Goal: Task Accomplishment & Management: Use online tool/utility

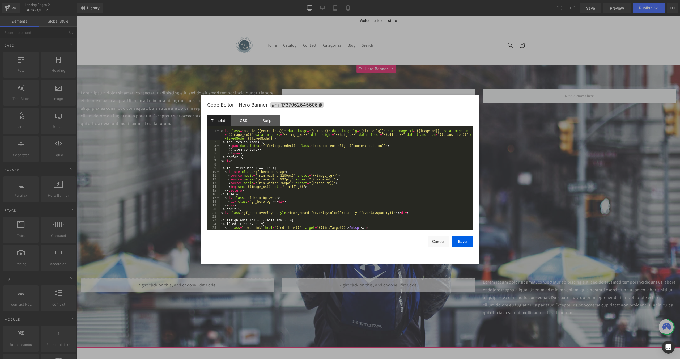
click at [193, 94] on body "You are previewing how the will restyle your page. You can not edit Elements in…" at bounding box center [340, 179] width 680 height 359
click at [267, 178] on div "< div class = "module {{extraClass}}" data-image = "{{image}}" data-image-lg = …" at bounding box center [345, 186] width 251 height 115
click at [258, 177] on div "< div class = "module {{extraClass}}" data-image = "{{image}}" data-image-lg = …" at bounding box center [345, 186] width 251 height 115
click at [252, 177] on div "< div class = "module {{extraClass}}" data-image = "{{image}}" data-image-lg = …" at bounding box center [345, 186] width 251 height 115
click at [273, 185] on div "< div class = "module {{extraClass}}" data-image = "{{image}}" data-image-lg = …" at bounding box center [345, 186] width 251 height 115
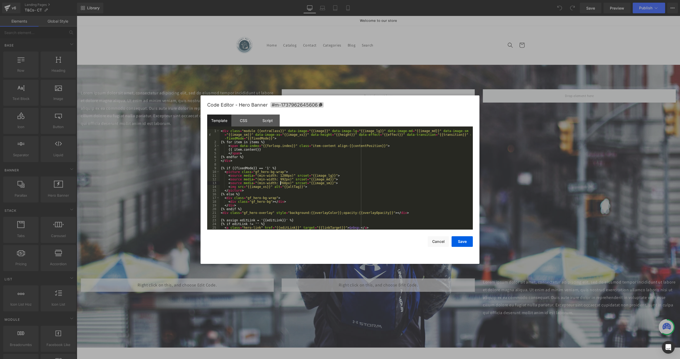
click at [280, 182] on div "< div class = "module {{extraClass}}" data-image = "{{image}}" data-image-lg = …" at bounding box center [345, 186] width 251 height 115
click at [277, 177] on div "< div class = "module {{extraClass}}" data-image = "{{image}}" data-image-lg = …" at bounding box center [345, 186] width 251 height 115
click at [278, 174] on div "< div class = "module {{extraClass}}" data-image = "{{image}}" data-image-lg = …" at bounding box center [345, 186] width 251 height 115
click at [282, 179] on div "< div class = "module {{extraClass}}" data-image = "{{image}}" data-image-lg = …" at bounding box center [345, 186] width 251 height 115
click at [280, 176] on div "< div class = "module {{extraClass}}" data-image = "{{image}}" data-image-lg = …" at bounding box center [345, 186] width 251 height 115
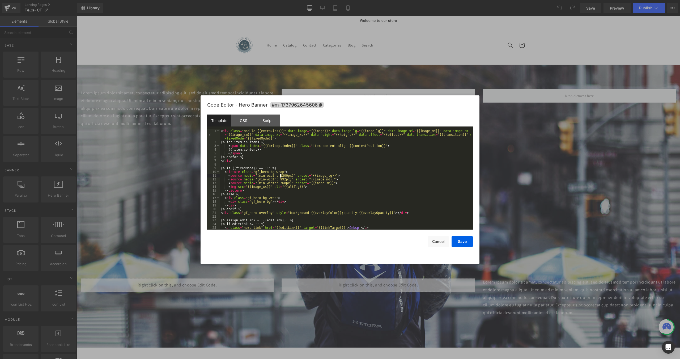
click at [280, 181] on div "< div class = "module {{extraClass}}" data-image = "{{image}}" data-image-lg = …" at bounding box center [345, 186] width 251 height 115
click at [280, 185] on div "< div class = "module {{extraClass}}" data-image = "{{image}}" data-image-lg = …" at bounding box center [345, 186] width 251 height 115
click at [279, 176] on div "< div class = "module {{extraClass}}" data-image = "{{image}}" data-image-lg = …" at bounding box center [345, 186] width 251 height 115
click at [246, 174] on div "< div class = "module {{extraClass}}" data-image = "{{image}}" data-image-lg = …" at bounding box center [345, 186] width 251 height 115
click at [269, 176] on div "< div class = "module {{extraClass}}" data-image = "{{image}}" data-image-lg = …" at bounding box center [345, 186] width 251 height 115
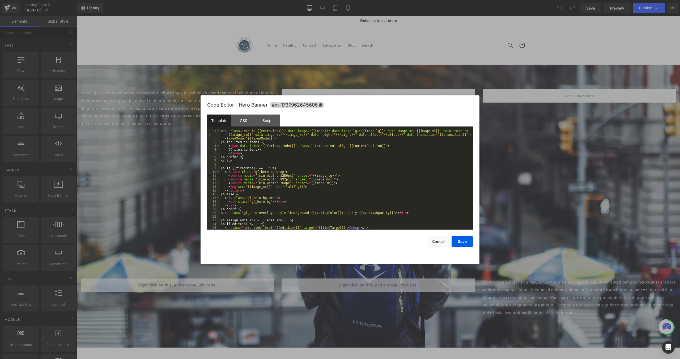
click at [283, 176] on div "< div class = "module {{extraClass}}" data-image = "{{image}}" data-image-lg = …" at bounding box center [345, 186] width 251 height 115
click at [272, 175] on div "< div class = "module {{extraClass}}" data-image = "{{image}}" data-image-lg = …" at bounding box center [345, 186] width 251 height 115
drag, startPoint x: 239, startPoint y: 177, endPoint x: 276, endPoint y: 177, distance: 36.6
click at [242, 177] on div "< div class = "module {{extraClass}}" data-image = "{{image}}" data-image-lg = …" at bounding box center [345, 186] width 251 height 115
click at [282, 177] on div "< div class = "module {{extraClass}}" data-image = "{{image}}" data-image-lg = …" at bounding box center [345, 186] width 251 height 115
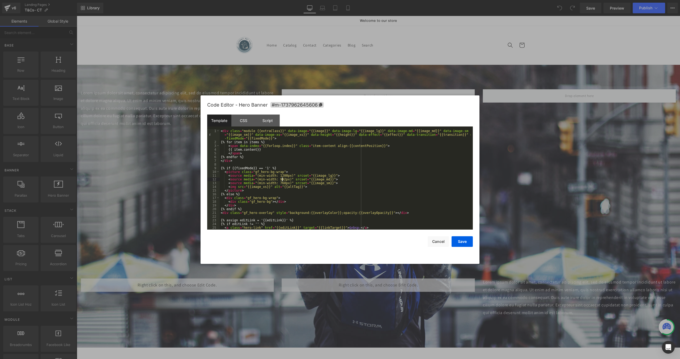
click at [281, 174] on div "< div class = "module {{extraClass}}" data-image = "{{image}}" data-image-lg = …" at bounding box center [345, 186] width 251 height 115
click at [277, 175] on div "< div class = "module {{extraClass}}" data-image = "{{image}}" data-image-lg = …" at bounding box center [345, 186] width 251 height 115
click at [282, 175] on div "< div class = "module {{extraClass}}" data-image = "{{image}}" data-image-lg = …" at bounding box center [345, 179] width 251 height 100
click at [282, 175] on div "< div class = "module {{extraClass}}" data-image = "{{image}}" data-image-lg = …" at bounding box center [345, 186] width 251 height 115
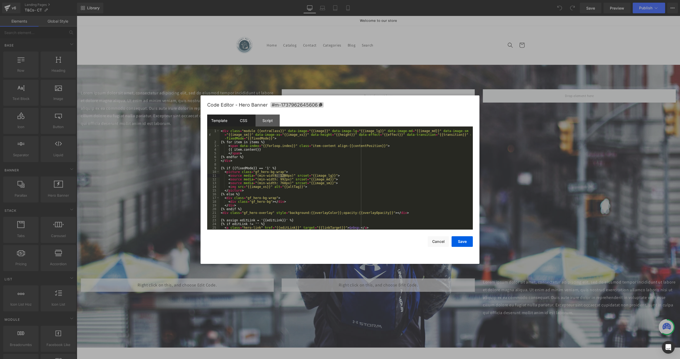
click at [244, 124] on div "CSS" at bounding box center [243, 120] width 24 height 12
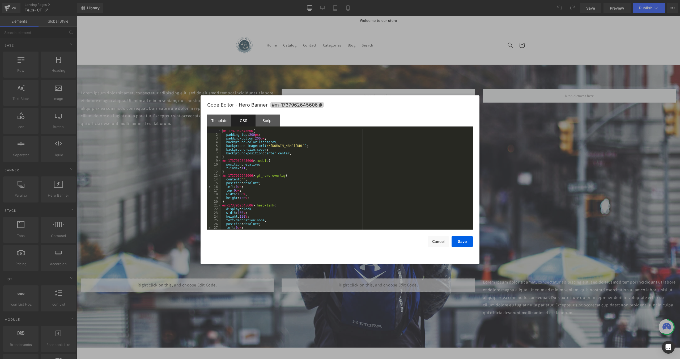
click at [253, 142] on div "#m-1737962645606 { padding-top : 200 px ; padding-bottom : 200 px ; background-…" at bounding box center [345, 183] width 249 height 108
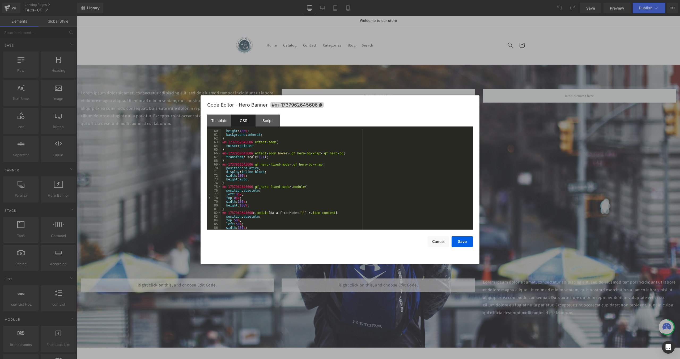
scroll to position [203, 0]
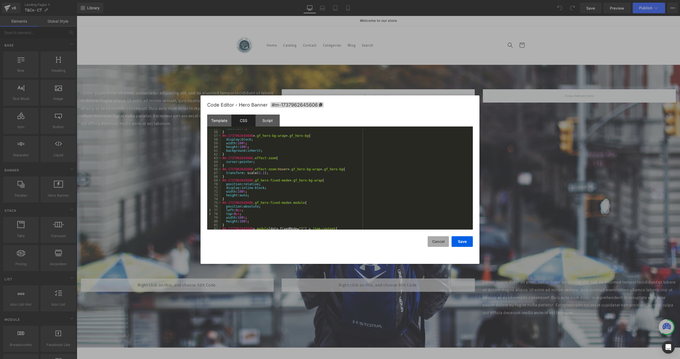
click at [440, 243] on button "Cancel" at bounding box center [437, 241] width 21 height 11
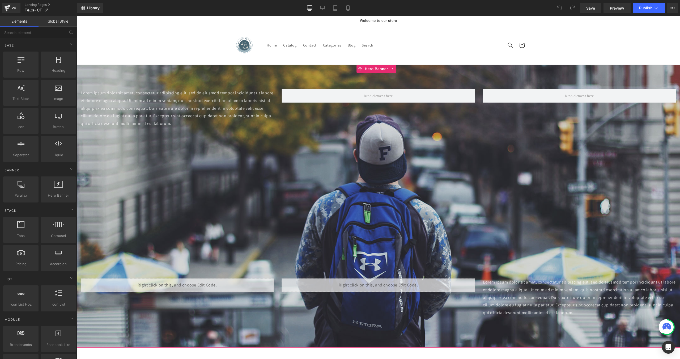
click at [123, 71] on div "Lorem ipsum dolor sit amet, consectetur adipiscing elit, sed do eiusmod tempor …" at bounding box center [378, 206] width 603 height 283
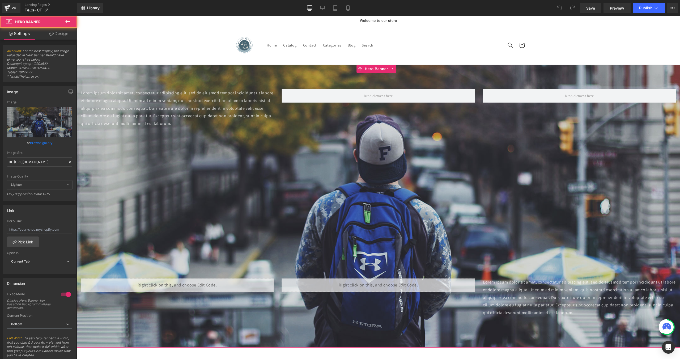
click at [61, 36] on link "Design" at bounding box center [59, 34] width 38 height 12
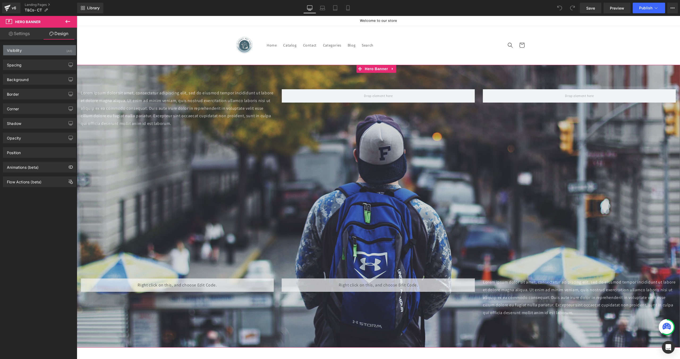
click at [37, 50] on div "Visibility (All)" at bounding box center [39, 50] width 73 height 10
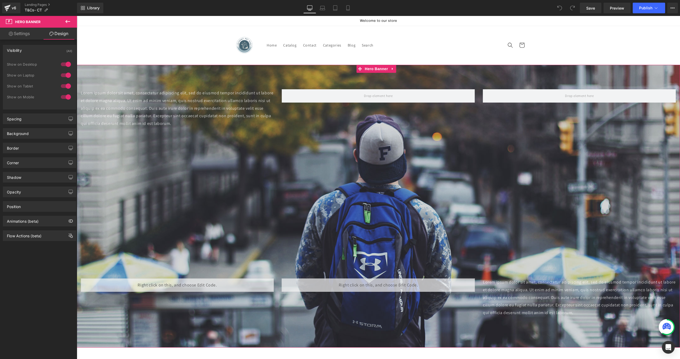
click at [65, 96] on div at bounding box center [65, 97] width 13 height 8
click at [66, 74] on div at bounding box center [65, 75] width 13 height 8
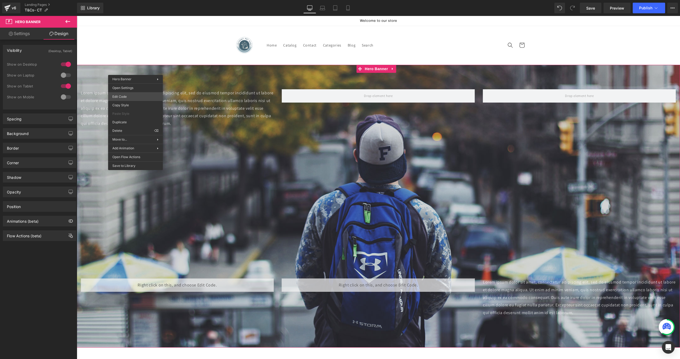
click at [131, 97] on body "You are previewing how the will restyle your page. You can not edit Elements in…" at bounding box center [340, 179] width 680 height 359
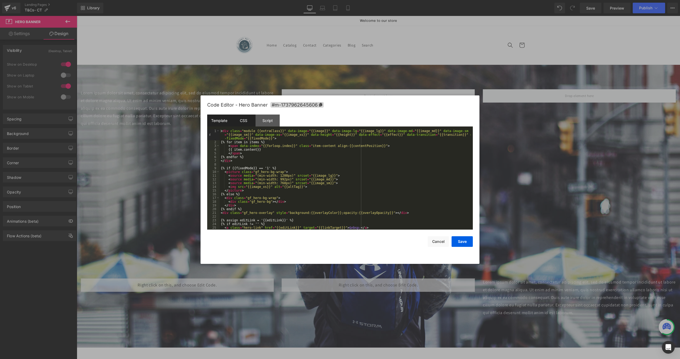
click at [248, 121] on div "CSS" at bounding box center [243, 120] width 24 height 12
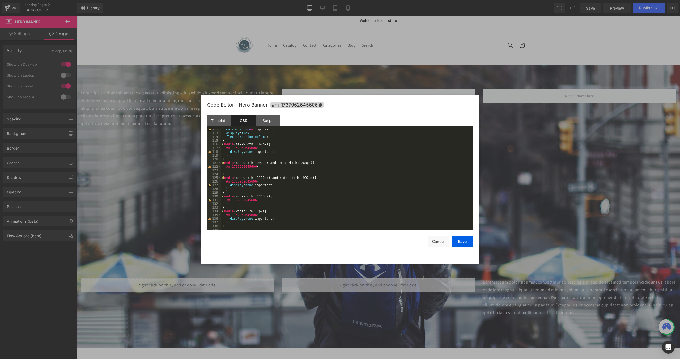
scroll to position [382, 0]
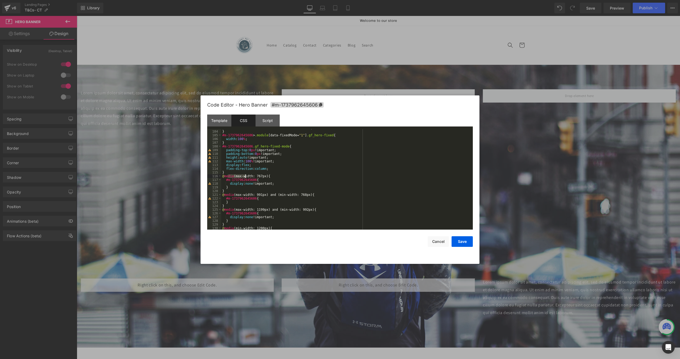
drag, startPoint x: 227, startPoint y: 177, endPoint x: 285, endPoint y: 177, distance: 58.1
click at [284, 177] on div "-ms- transform : translateX( -50 % ) translateY( 0 % ); } #m-1737962645606 > .m…" at bounding box center [345, 180] width 249 height 108
click at [286, 177] on div "-ms- transform : translateX( -50 % ) translateY( 0 % ); } #m-1737962645606 > .m…" at bounding box center [345, 179] width 249 height 100
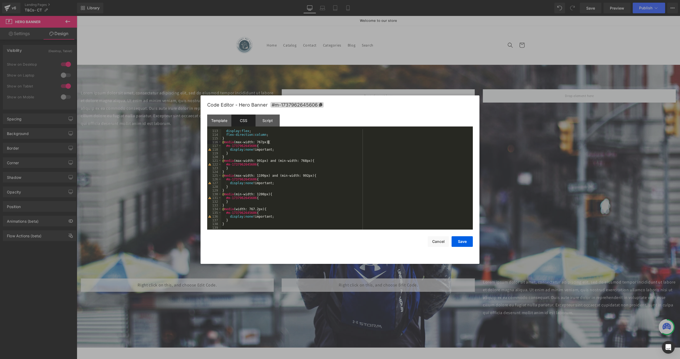
scroll to position [400, 0]
click at [255, 161] on div "#m-1737962645606 .gf_hero-fixed-mode { padding-top : 0 px !important; padding-b…" at bounding box center [345, 180] width 249 height 108
click at [271, 172] on div "#m-1737962645606 .gf_hero-fixed-mode { padding-top : 0 px !important; padding-b…" at bounding box center [345, 180] width 249 height 108
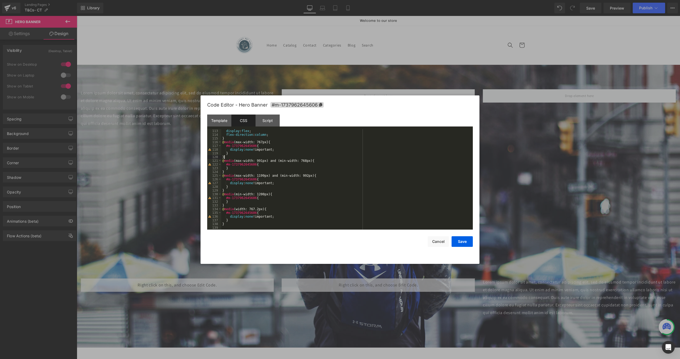
click at [256, 195] on div "display : flex ; flex-direction : column ; } @ media (max-width: 767px) { #m-17…" at bounding box center [345, 183] width 249 height 108
click at [255, 196] on div "display : flex ; flex-direction : column ; } @ media (max-width: 767px) { #m-17…" at bounding box center [345, 183] width 249 height 108
drag, startPoint x: 240, startPoint y: 194, endPoint x: 258, endPoint y: 195, distance: 17.8
click at [257, 195] on div "display : flex ; flex-direction : column ; } @ media (max-width: 767px) { #m-17…" at bounding box center [345, 183] width 249 height 108
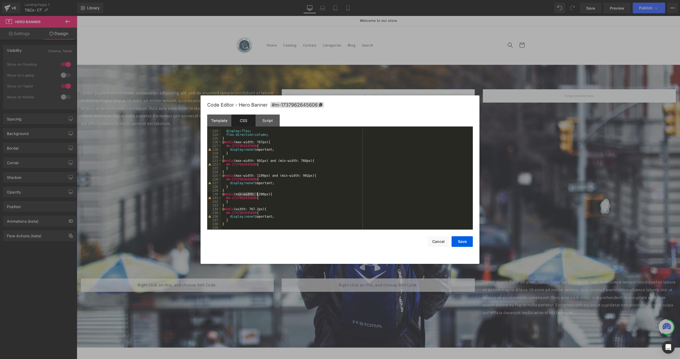
click at [258, 195] on div "display : flex ; flex-direction : column ; } @ media (max-width: 767px) { #m-17…" at bounding box center [345, 179] width 249 height 100
click at [265, 192] on div "display : flex ; flex-direction : column ; } @ media (max-width: 767px) { #m-17…" at bounding box center [345, 183] width 249 height 108
click at [262, 192] on div "display : flex ; flex-direction : column ; } @ media (max-width: 767px) { #m-17…" at bounding box center [345, 183] width 249 height 108
click at [262, 195] on div "display : flex ; flex-direction : column ; } @ media (max-width: 767px) { #m-17…" at bounding box center [345, 179] width 249 height 100
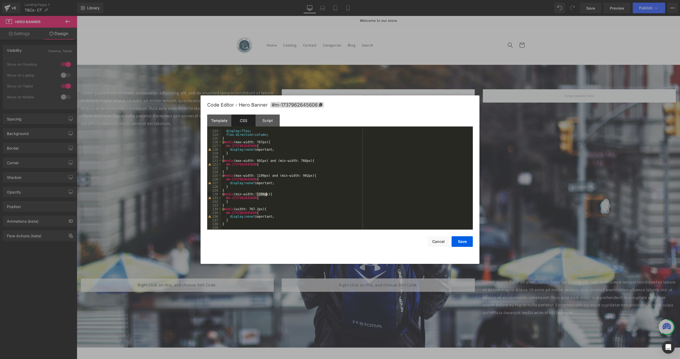
click at [262, 195] on div "display : flex ; flex-direction : column ; } @ media (max-width: 767px) { #m-17…" at bounding box center [345, 183] width 249 height 108
click at [262, 199] on div "display : flex ; flex-direction : column ; } @ media (max-width: 767px) { #m-17…" at bounding box center [345, 183] width 249 height 108
click at [259, 159] on div "#m-1737962645606 .gf_hero-fixed-mode { padding-top : 0 px !important; padding-b…" at bounding box center [345, 180] width 249 height 108
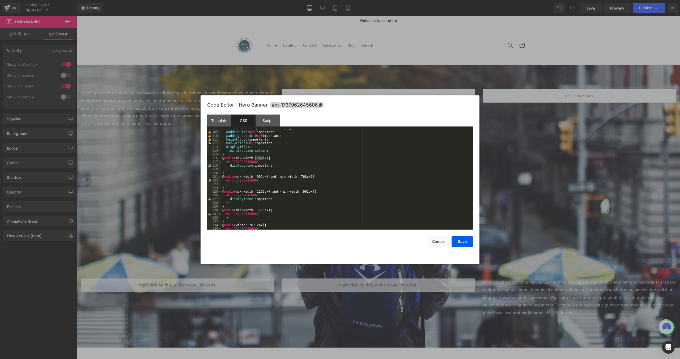
click at [249, 166] on div "#m-1737962645606 .gf_hero-fixed-mode { padding-top : 0 px !important; padding-b…" at bounding box center [345, 180] width 249 height 108
click at [259, 157] on div "#m-1737962645606 .gf_hero-fixed-mode { padding-top : 0 px !important; padding-b…" at bounding box center [345, 180] width 249 height 108
click at [262, 158] on div "#m-1737962645606 .gf_hero-fixed-mode { padding-top : 0 px !important; padding-b…" at bounding box center [345, 179] width 249 height 100
click at [259, 159] on div "#m-1737962645606 .gf_hero-fixed-mode { padding-top : 0 px !important; padding-b…" at bounding box center [345, 180] width 249 height 108
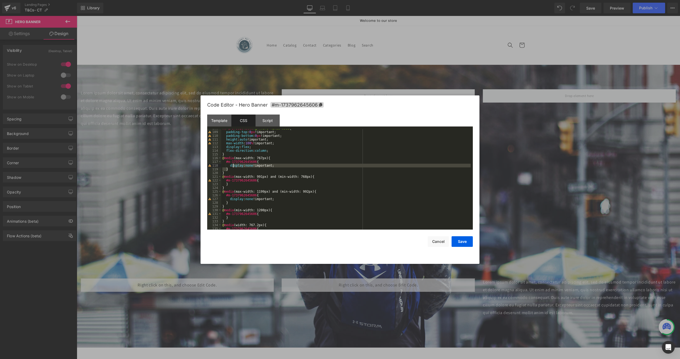
click at [233, 167] on div "#m-1737962645606 .gf_hero-fixed-mode { padding-top : 0 px !important; padding-b…" at bounding box center [345, 180] width 249 height 108
click at [245, 167] on div "#m-1737962645606 .gf_hero-fixed-mode { padding-top : 0 px !important; padding-b…" at bounding box center [345, 179] width 249 height 100
click at [258, 157] on div "#m-1737962645606 .gf_hero-fixed-mode { padding-top : 0 px !important; padding-b…" at bounding box center [345, 180] width 249 height 108
click at [259, 158] on div "#m-1737962645606 .gf_hero-fixed-mode { padding-top : 0 px !important; padding-b…" at bounding box center [345, 179] width 249 height 100
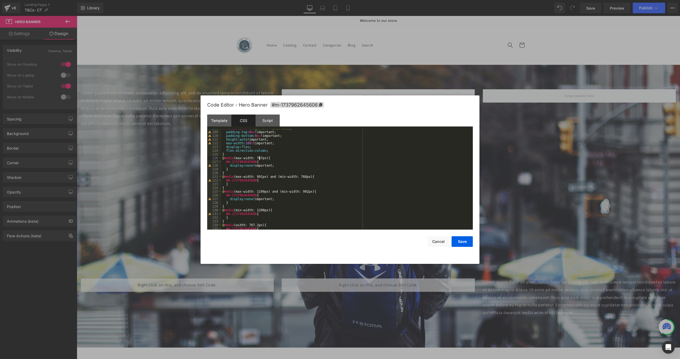
click at [259, 158] on div "#m-1737962645606 .gf_hero-fixed-mode { padding-top : 0 px !important; padding-b…" at bounding box center [345, 180] width 249 height 108
click at [237, 167] on div "#m-1737962645606 .gf_hero-fixed-mode { padding-top : 0 px !important; padding-b…" at bounding box center [345, 180] width 249 height 108
click at [256, 166] on div "#m-1737962645606 .gf_hero-fixed-mode { padding-top : 0 px !important; padding-b…" at bounding box center [345, 180] width 249 height 108
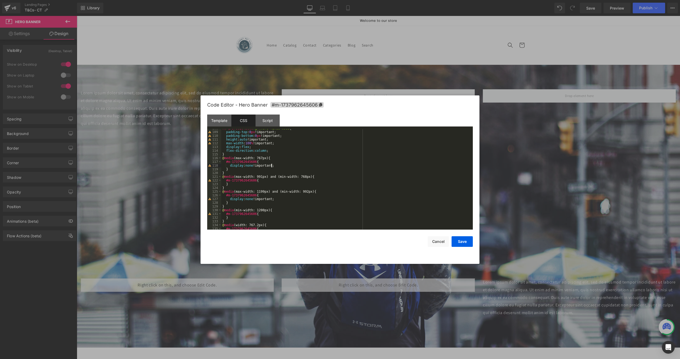
click at [271, 165] on div "#m-1737962645606 .gf_hero-fixed-mode { padding-top : 0 px !important; padding-b…" at bounding box center [345, 180] width 249 height 108
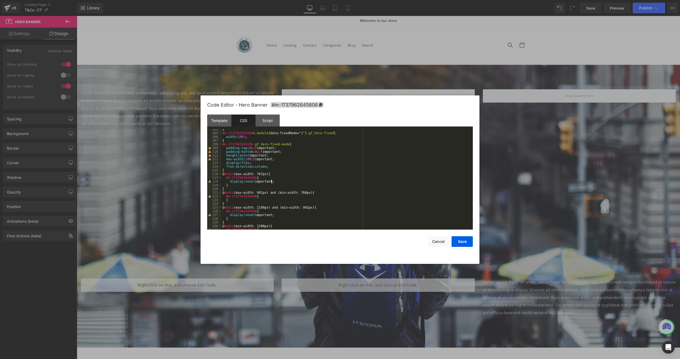
scroll to position [416, 0]
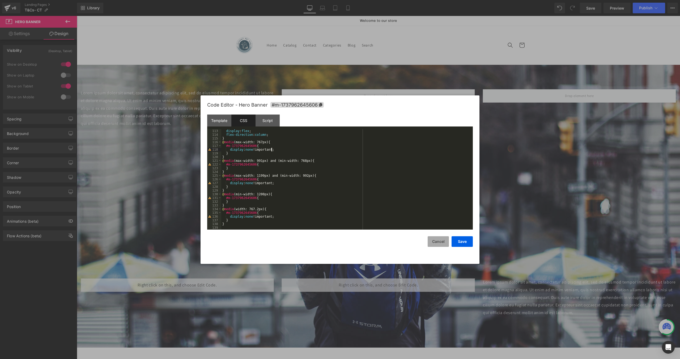
click at [436, 238] on button "Cancel" at bounding box center [437, 241] width 21 height 11
